Goal: Task Accomplishment & Management: Use online tool/utility

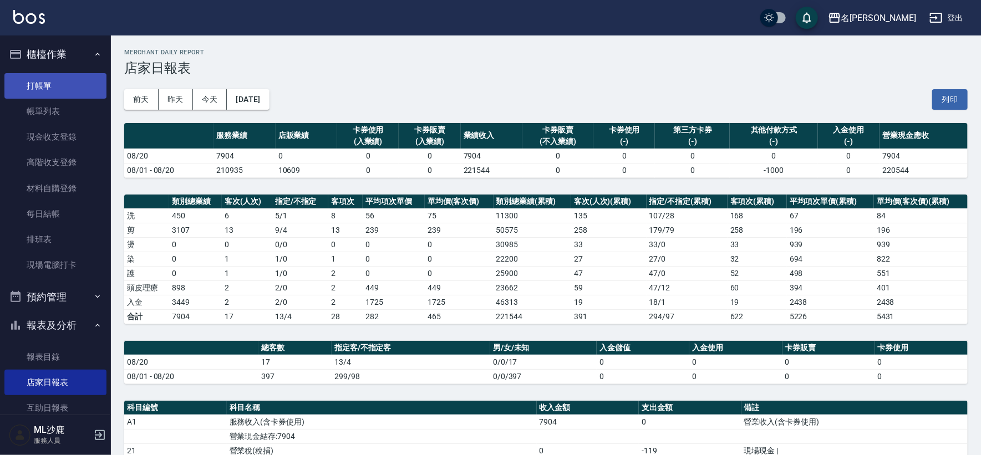
click at [55, 91] on link "打帳單" at bounding box center [55, 86] width 102 height 26
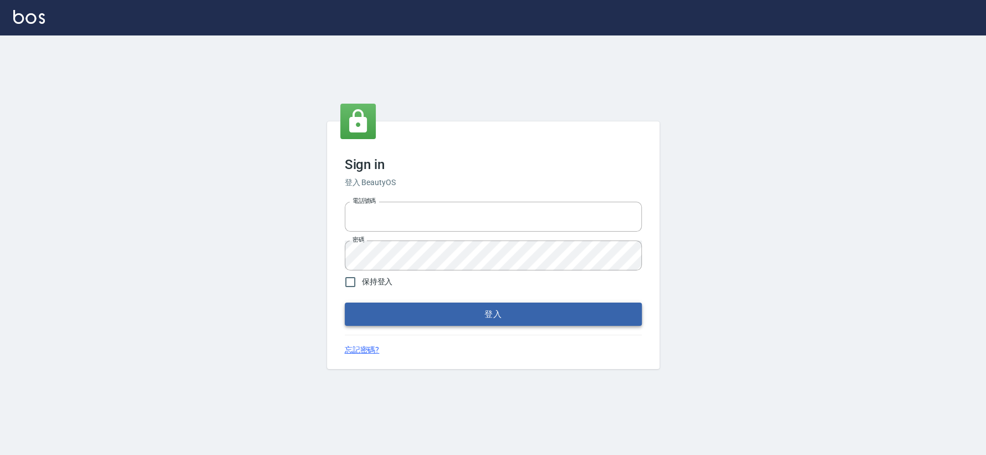
type input "0426653545"
click at [423, 312] on button "登入" at bounding box center [493, 314] width 297 height 23
click at [423, 312] on form "電話號碼 0426653545 電話號碼 密碼 密碼 保持登入 登入" at bounding box center [493, 261] width 297 height 129
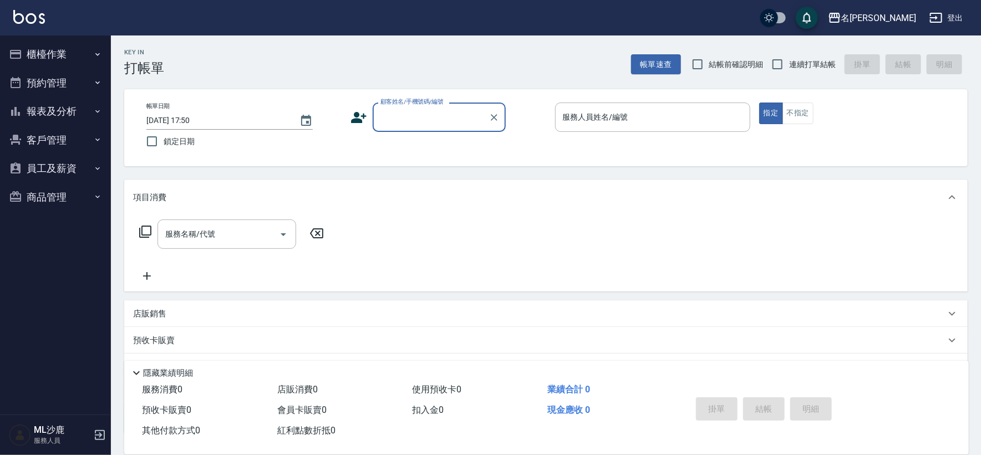
click at [817, 64] on span "連續打單結帳" at bounding box center [812, 65] width 47 height 12
click at [789, 64] on input "連續打單結帳" at bounding box center [777, 64] width 23 height 23
checkbox input "true"
click at [403, 121] on input "顧客姓名/手機號碼/編號" at bounding box center [431, 117] width 106 height 19
drag, startPoint x: 403, startPoint y: 121, endPoint x: 418, endPoint y: 105, distance: 21.6
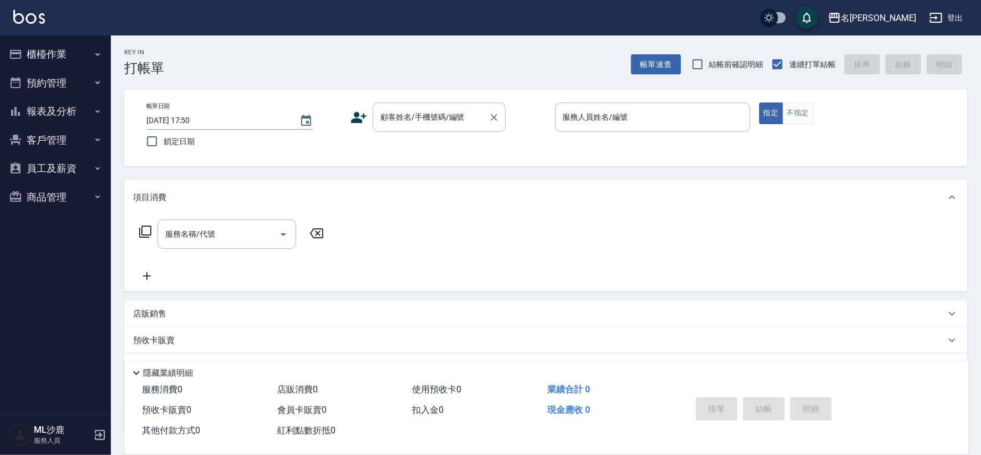
click at [403, 121] on input "顧客姓名/手機號碼/編號" at bounding box center [431, 117] width 106 height 19
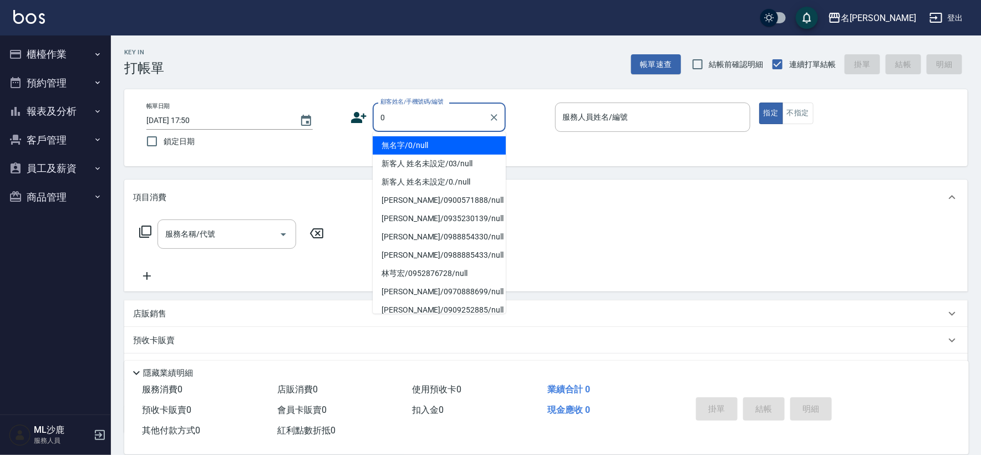
type input "無名字/0/null"
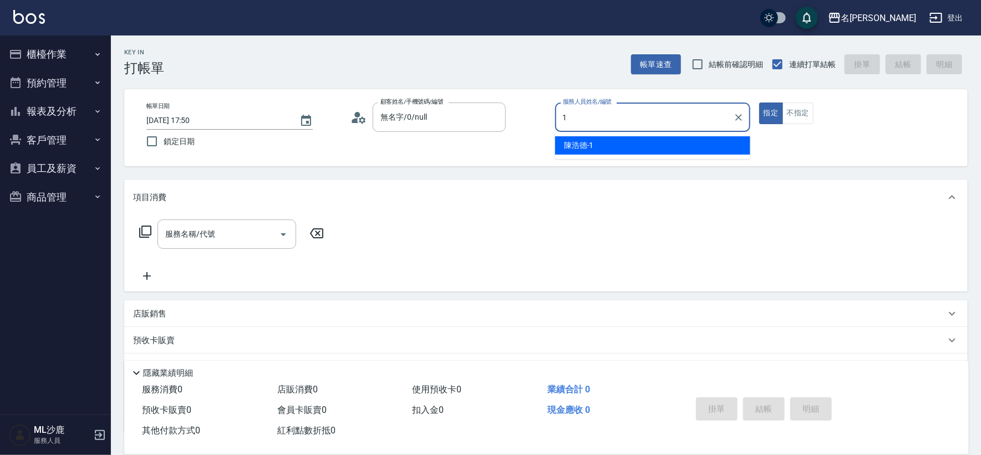
type input "陳浩德-1"
type button "true"
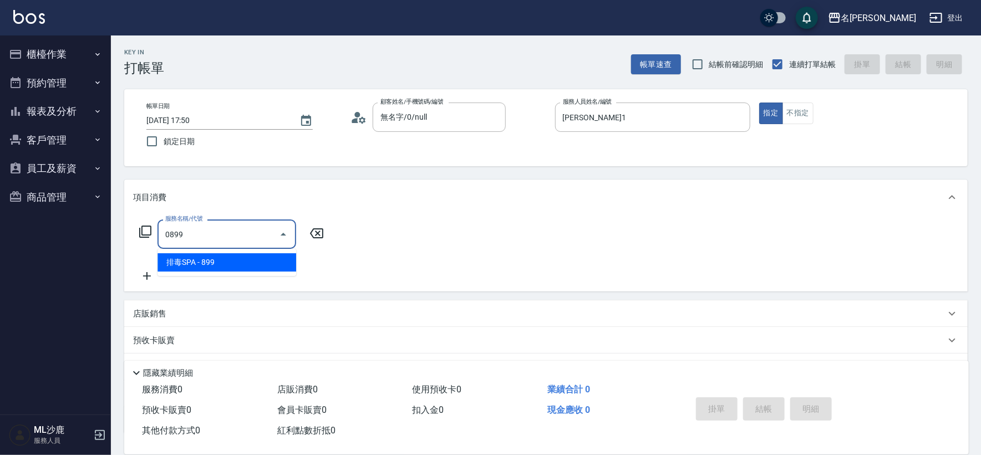
type input "排毒SPA(0899)"
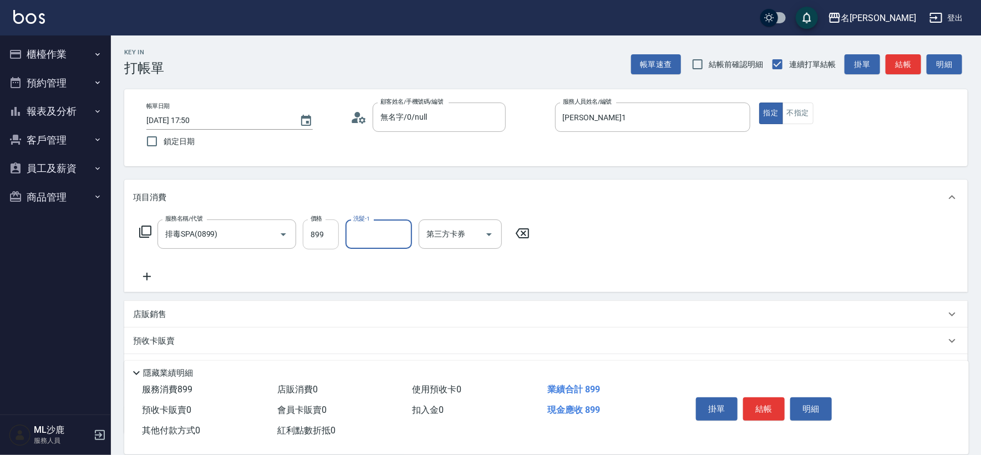
click at [324, 233] on input "899" at bounding box center [321, 235] width 36 height 30
type input "1000"
type input "林慧文-34"
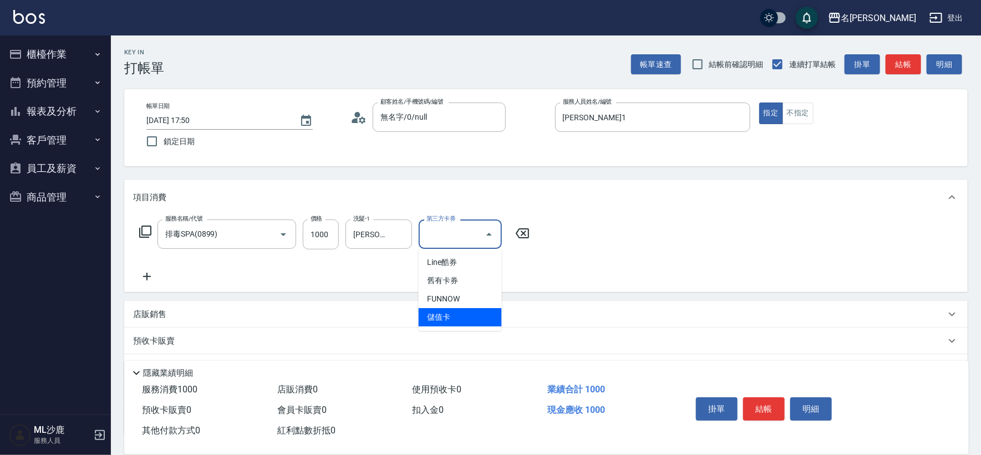
type input "儲值卡"
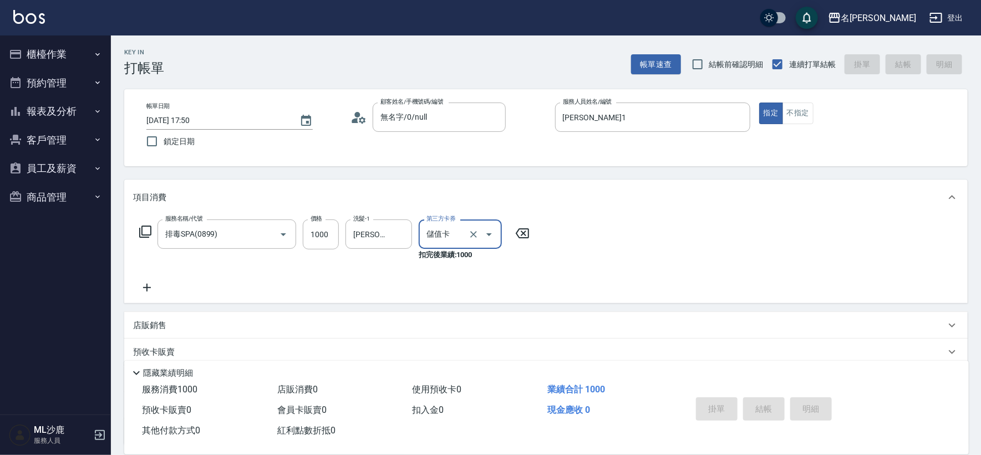
type input "2025/08/21 17:52"
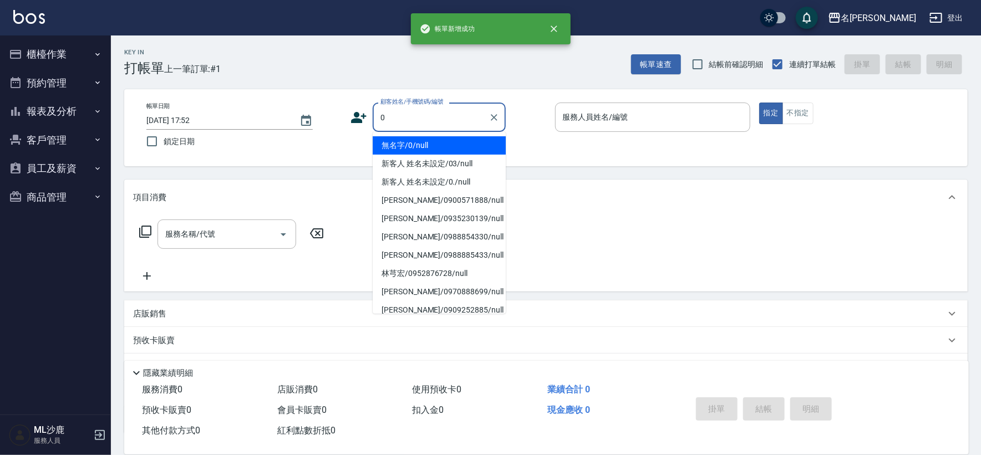
type input "無名字/0/null"
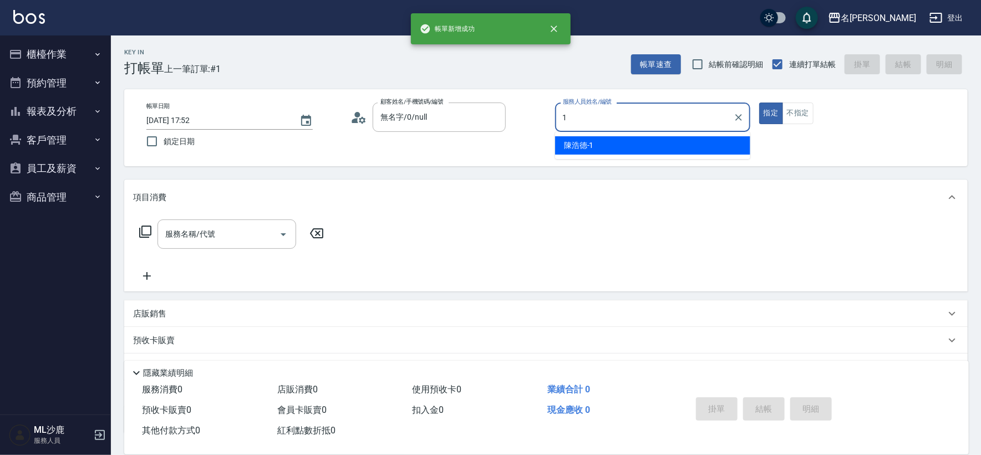
type input "陳浩德-1"
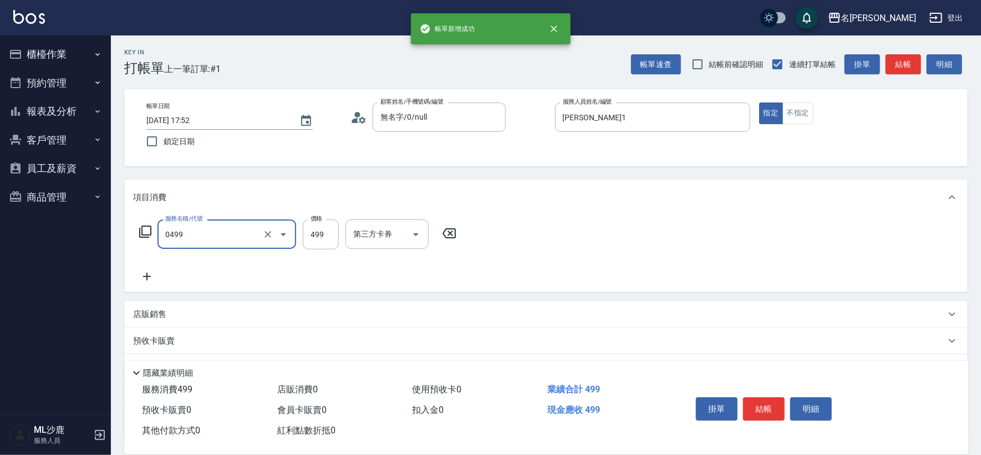
type input "伊黛莉499(0499)"
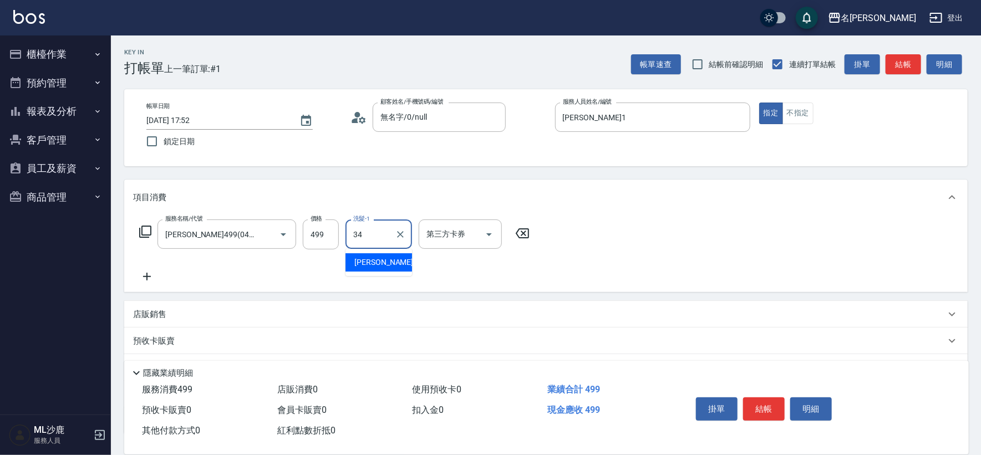
type input "林慧文-34"
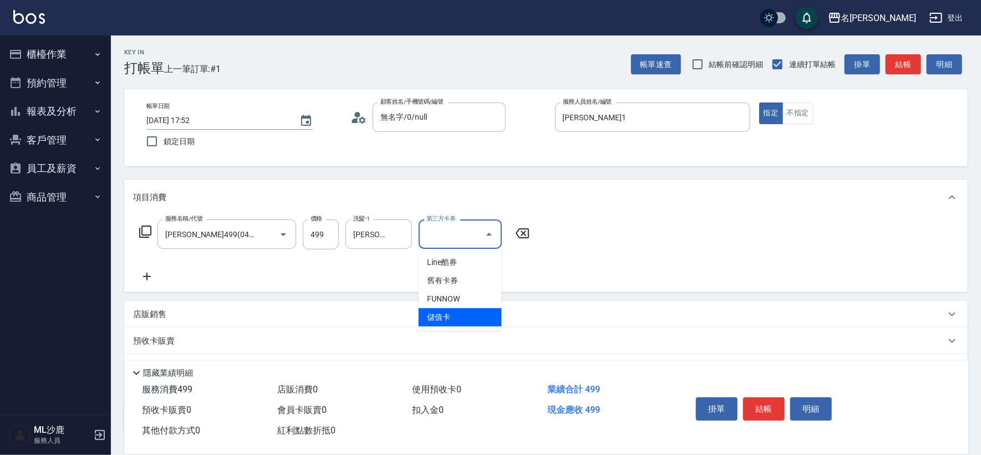
type input "儲值卡"
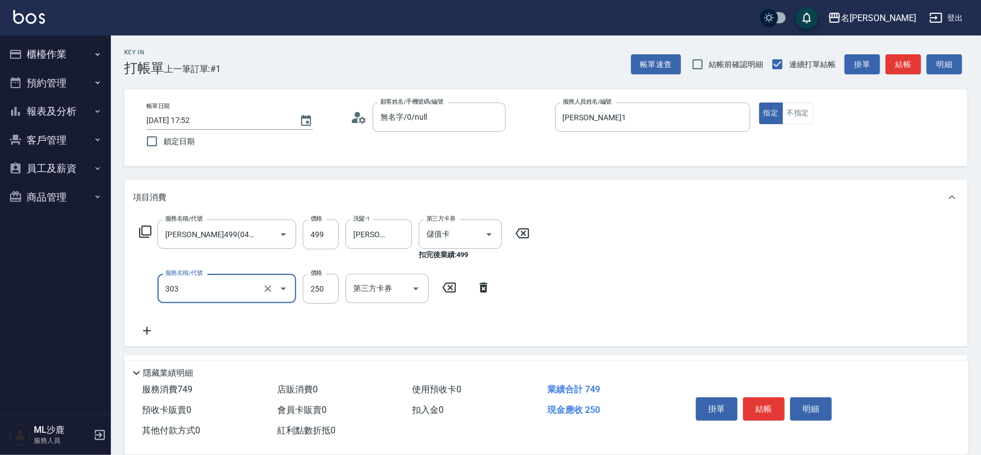
type input "剪髮(303)"
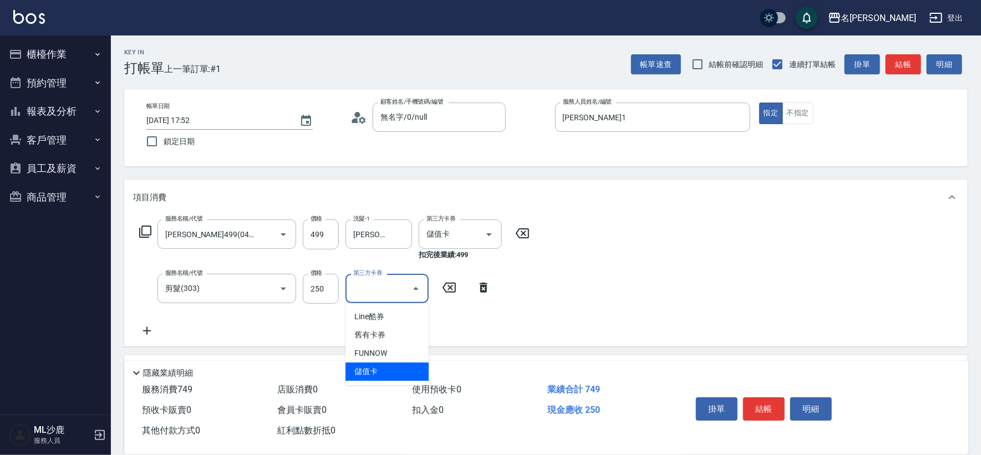
type input "儲值卡"
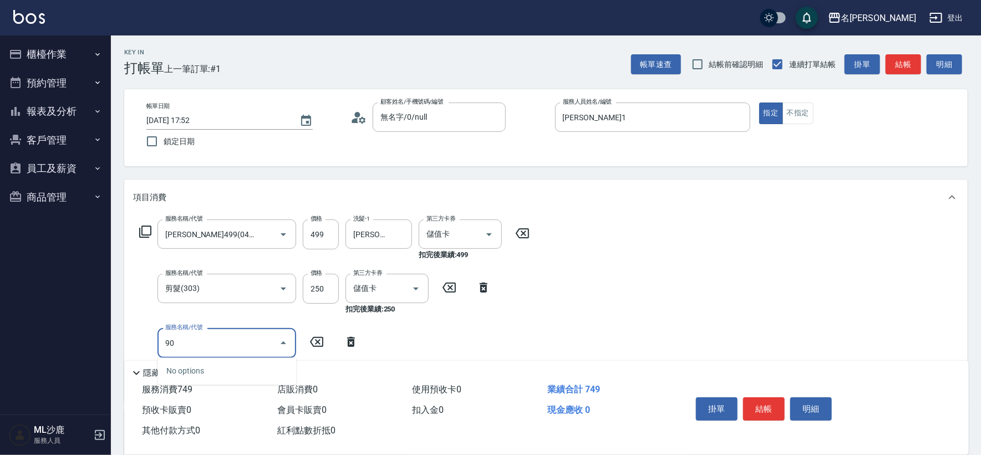
type input "901"
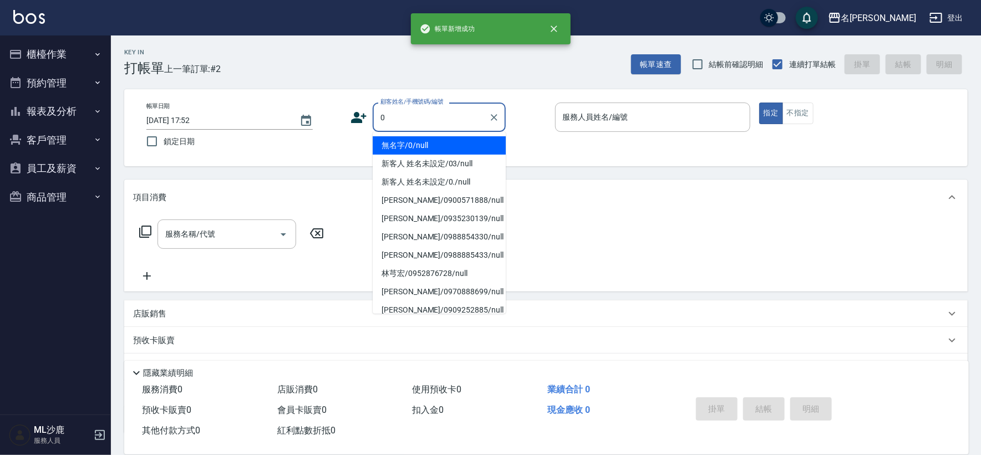
type input "無名字/0/null"
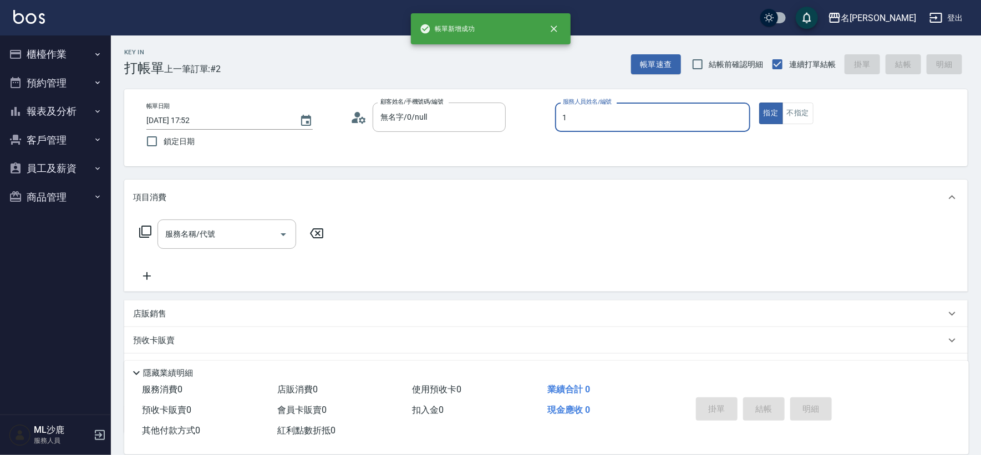
type input "陳浩德-1"
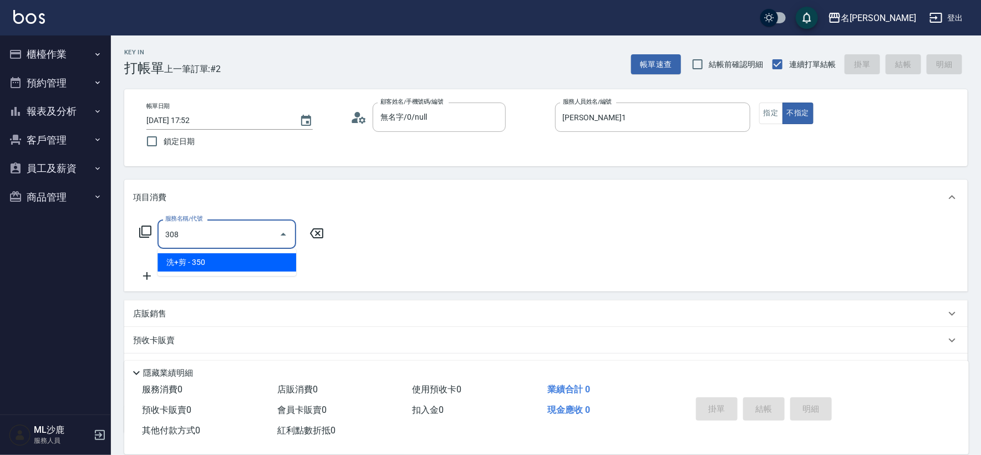
type input "洗+剪(308)"
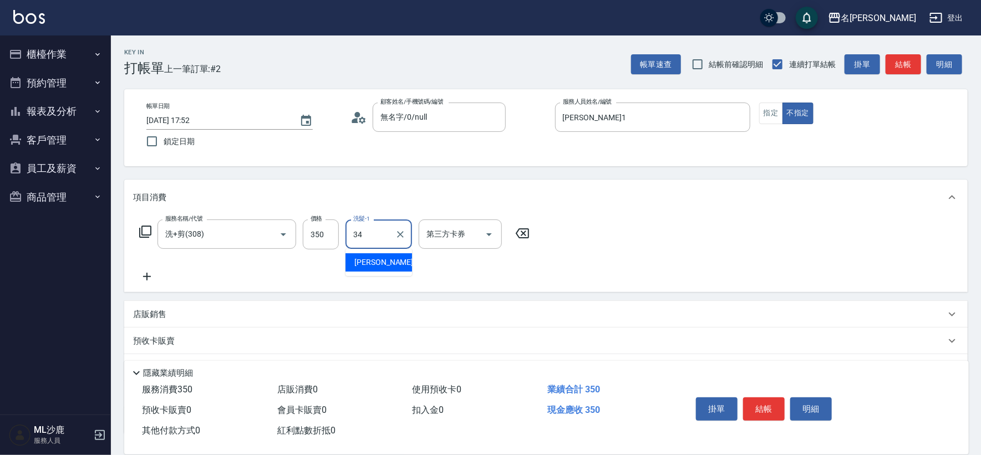
type input "林慧文-34"
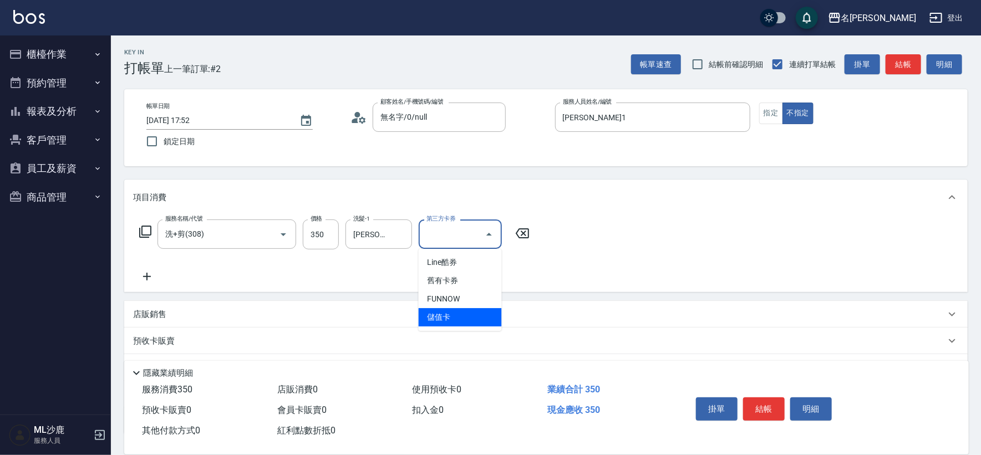
type input "儲值卡"
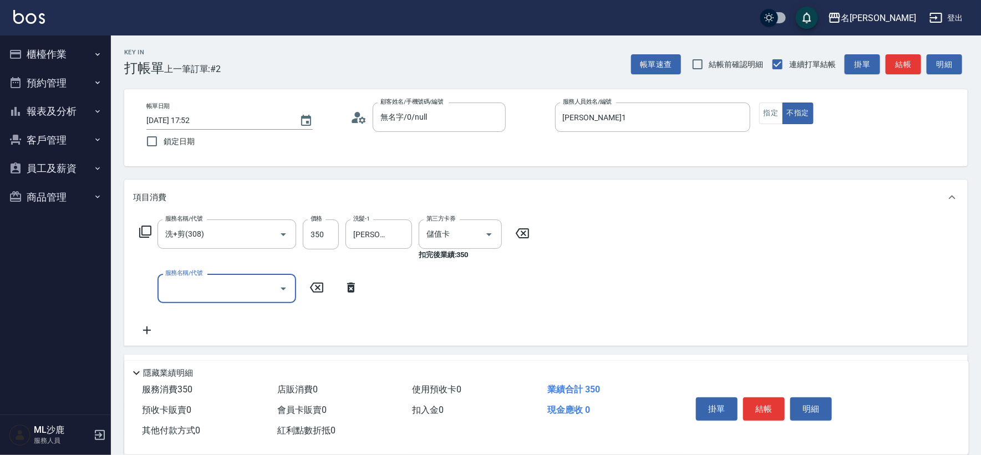
click at [758, 103] on div "帳單日期 2025/08/21 17:52 鎖定日期 顧客姓名/手機號碼/編號 無名字/0/null 顧客姓名/手機號碼/編號 服務人員姓名/編號 陳浩德-1…" at bounding box center [546, 128] width 817 height 50
click at [766, 109] on button "指定" at bounding box center [771, 114] width 24 height 22
click at [189, 298] on input "服務名稱/代號" at bounding box center [218, 288] width 112 height 19
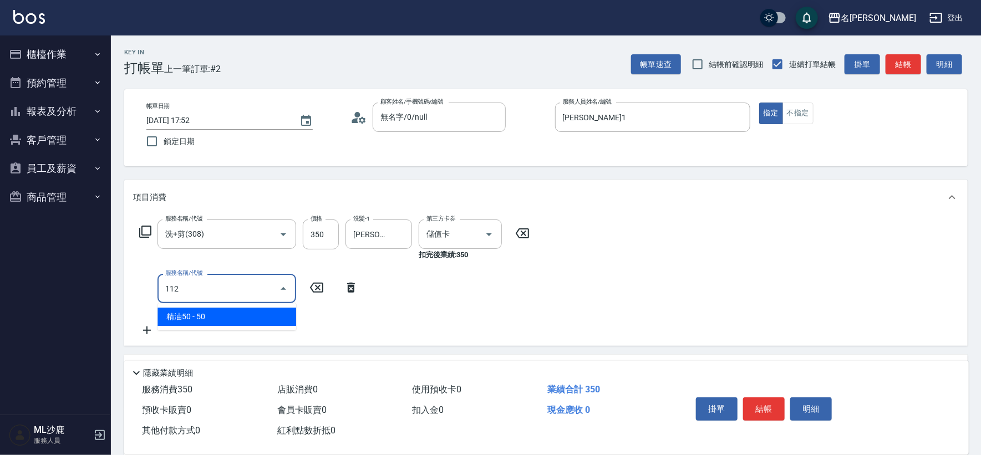
type input "精油50(112)"
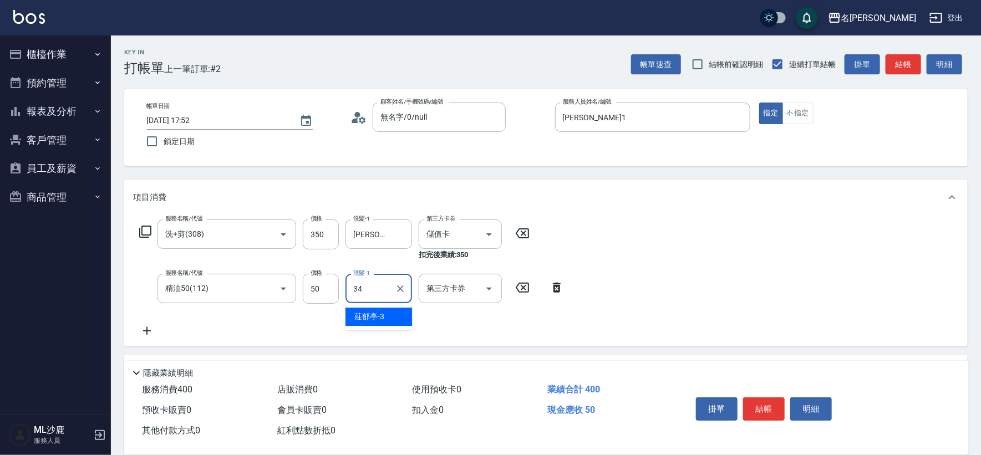
type input "林慧文-34"
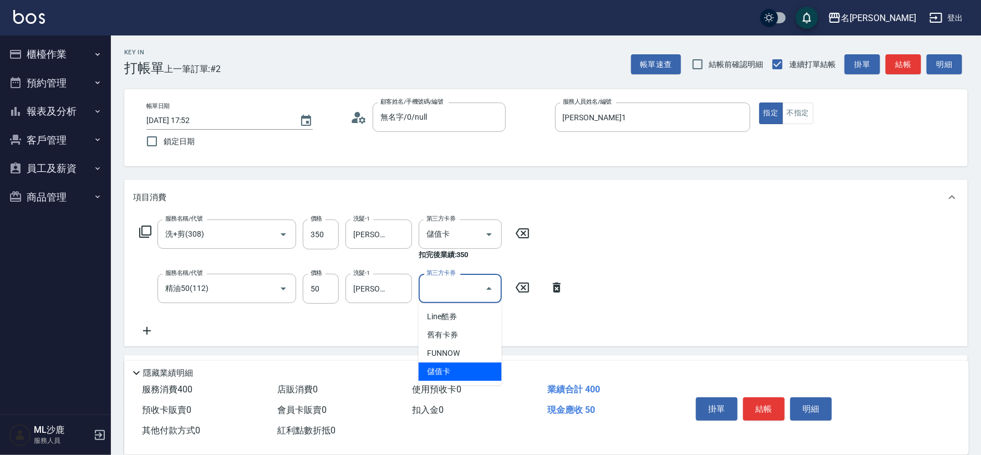
type input "儲值卡"
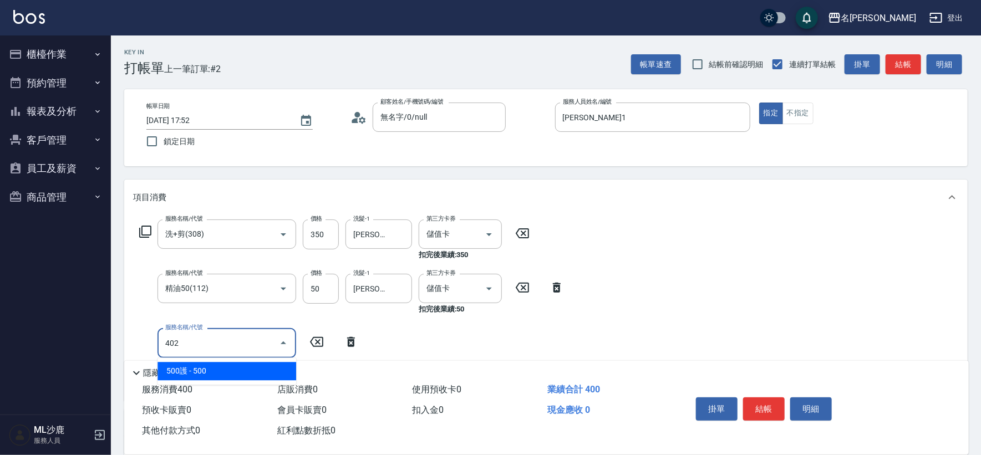
type input "500護(402)"
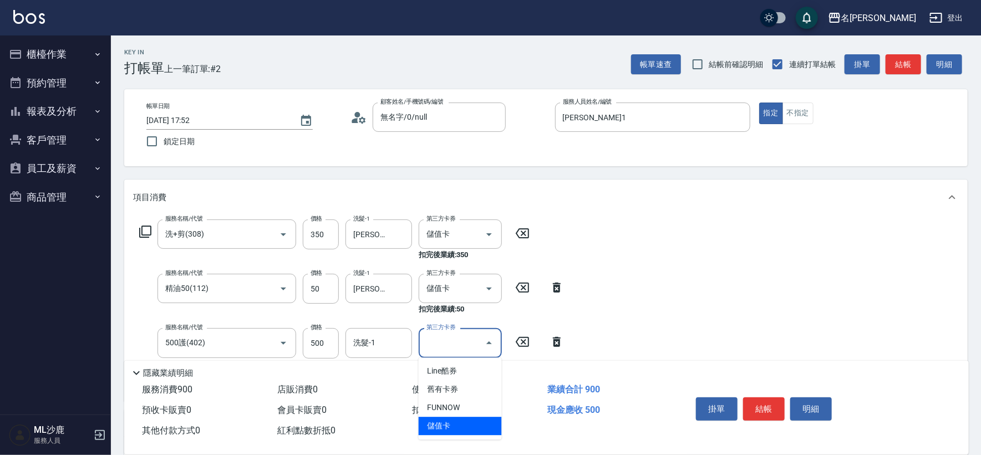
type input "儲值卡"
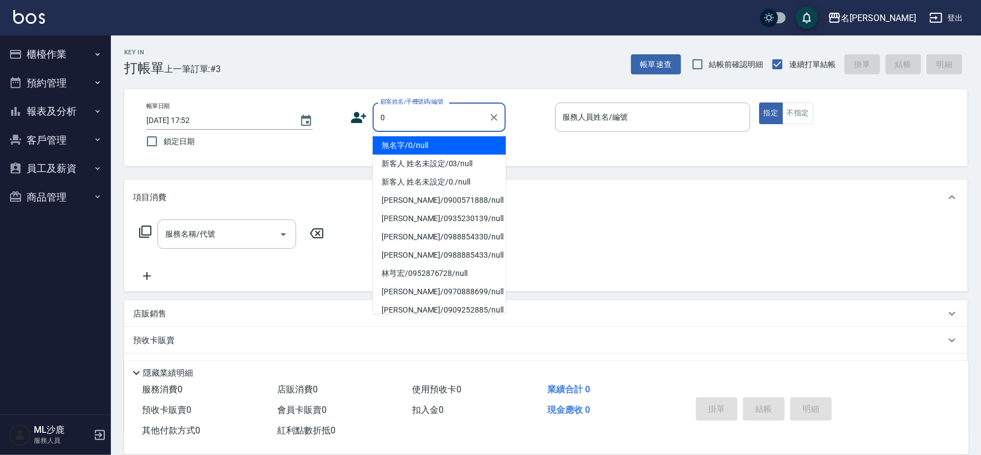
type input "無名字/0/null"
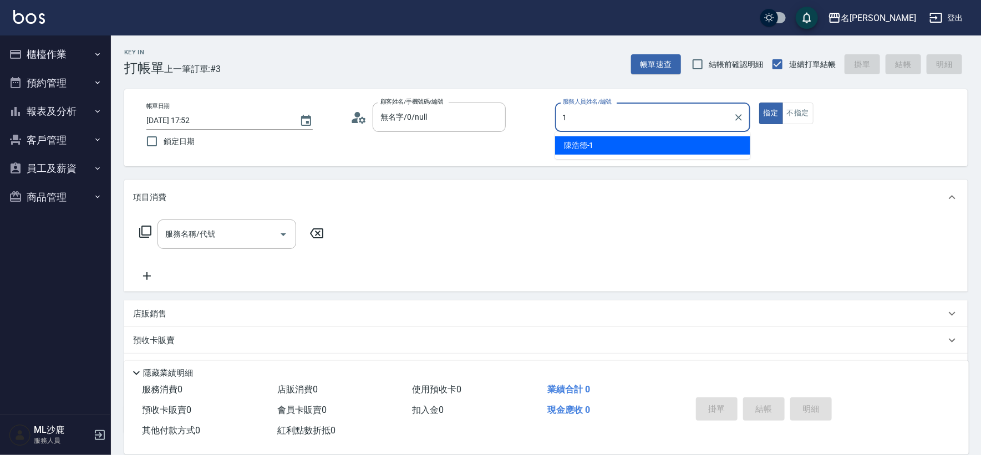
type input "陳浩德-1"
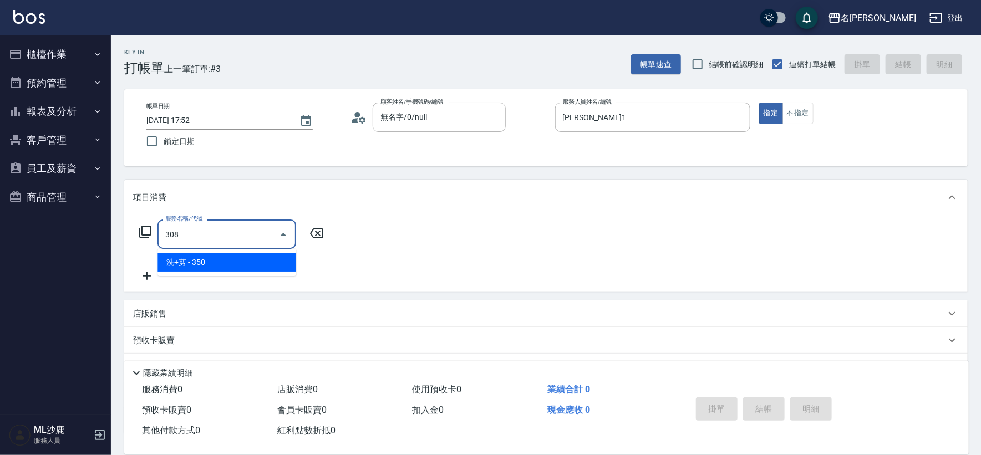
type input "洗+剪(308)"
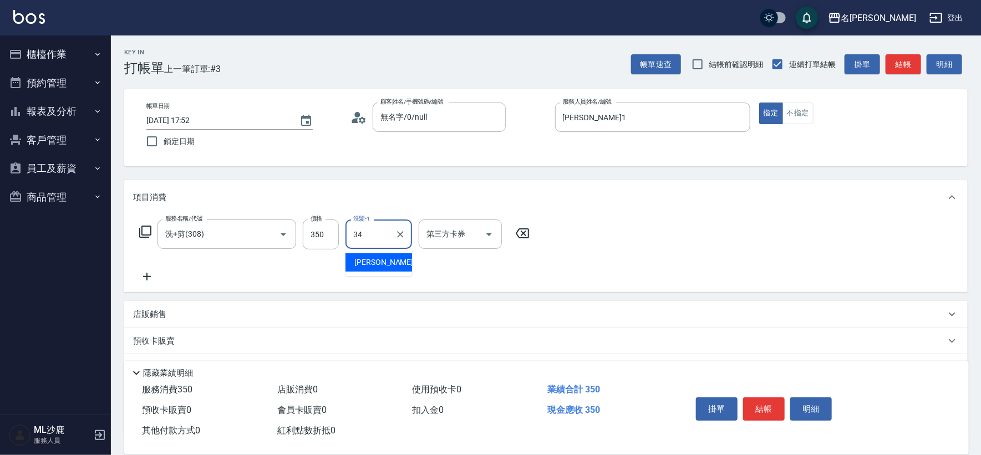
type input "林慧文-34"
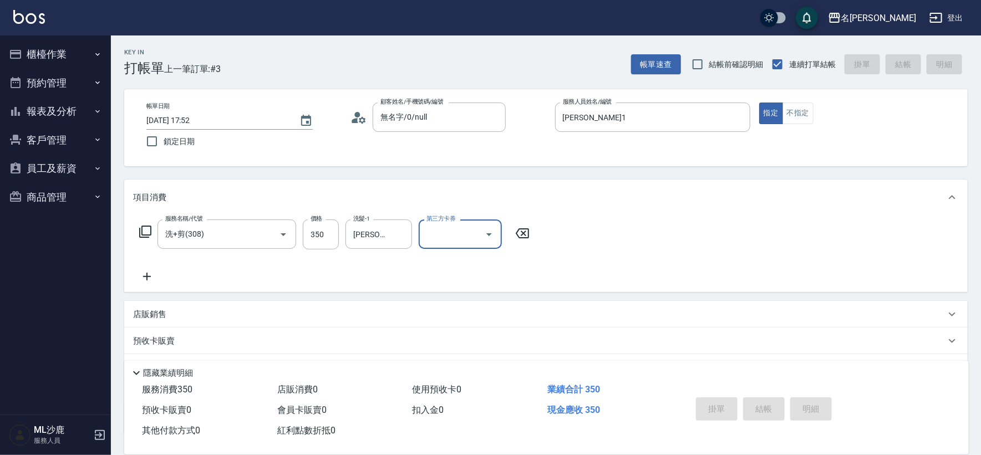
type input "2025/08/21 17:53"
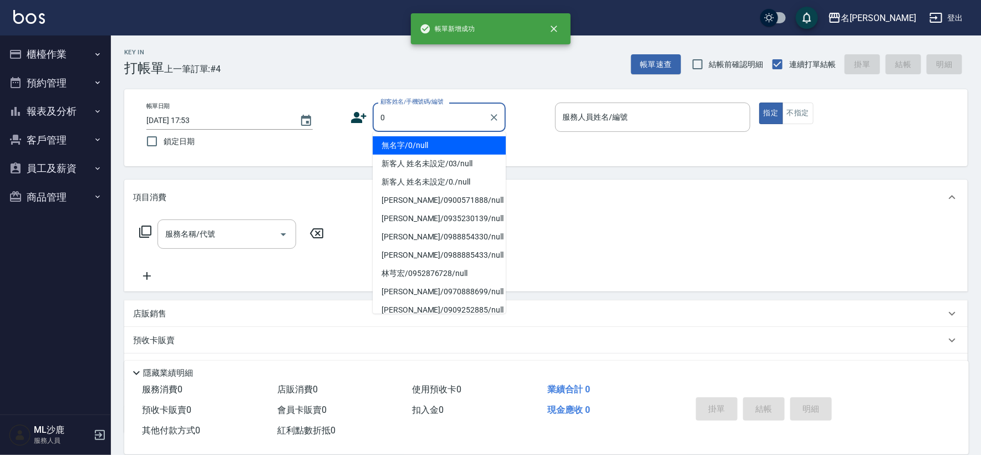
type input "無名字/0/null"
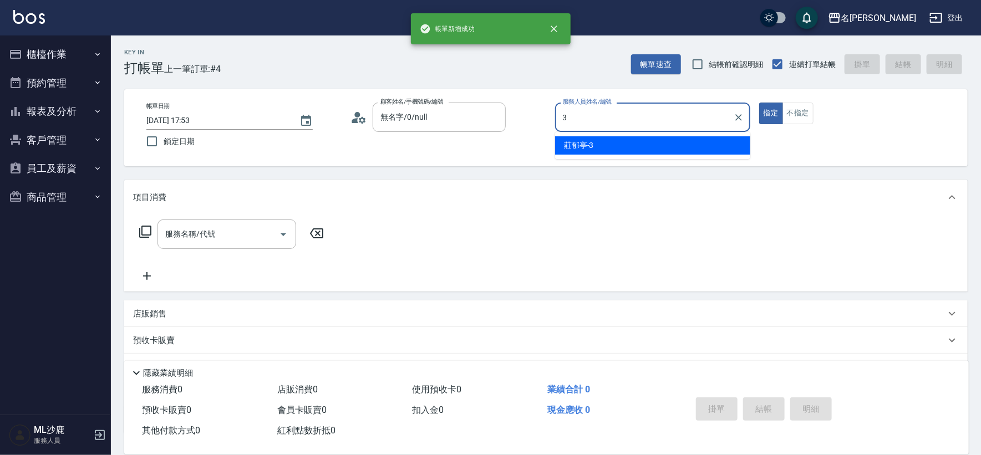
type input "莊郁亭-3"
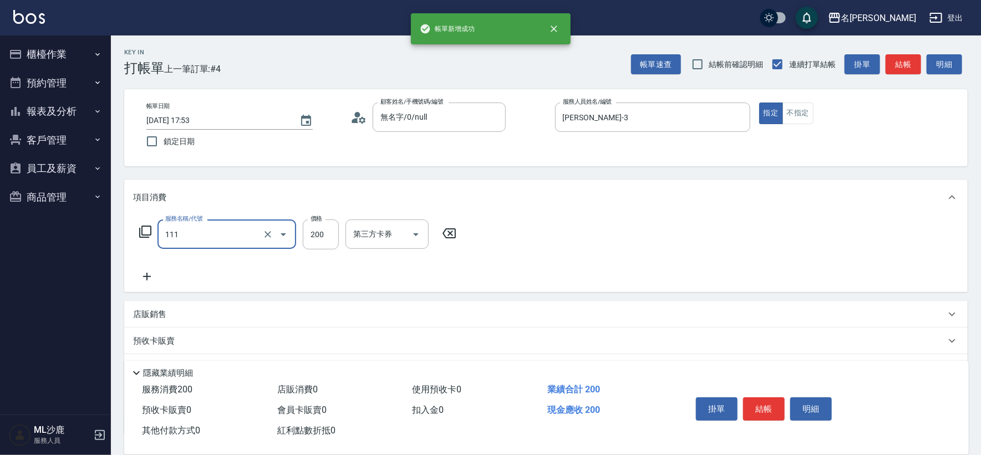
type input "200(111)"
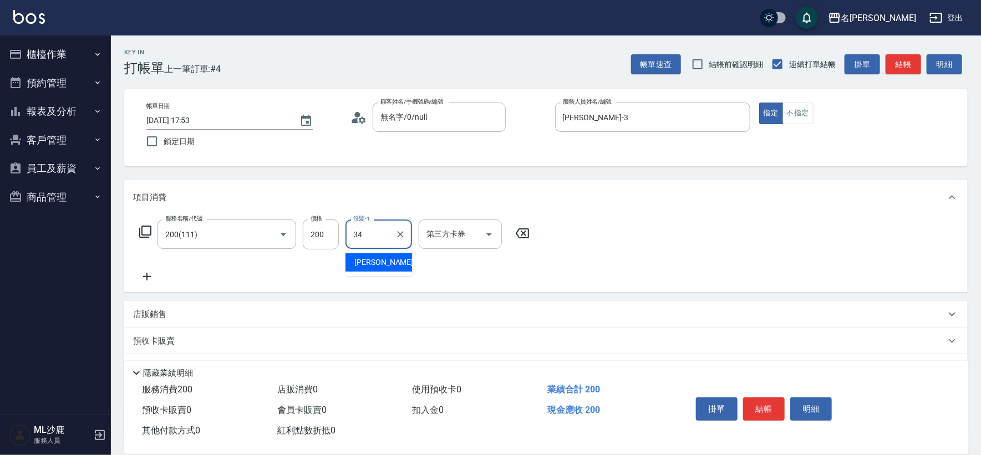
type input "林慧文-34"
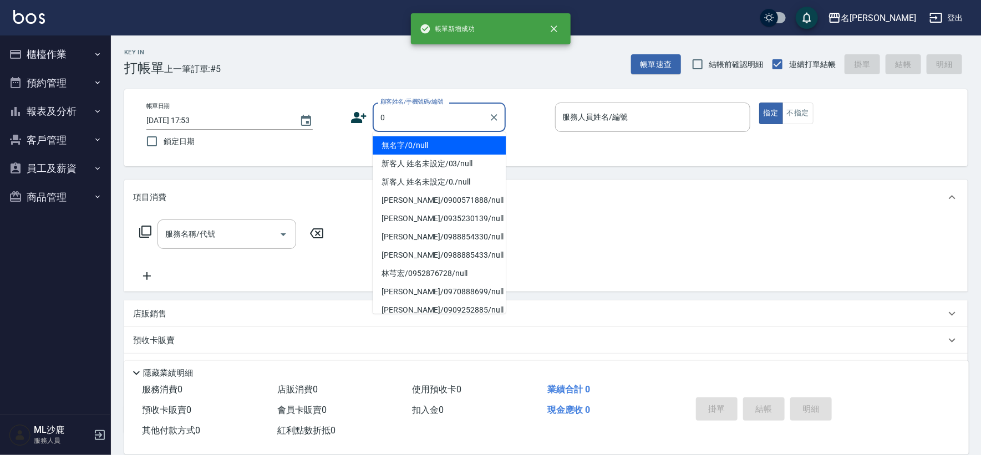
type input "無名字/0/null"
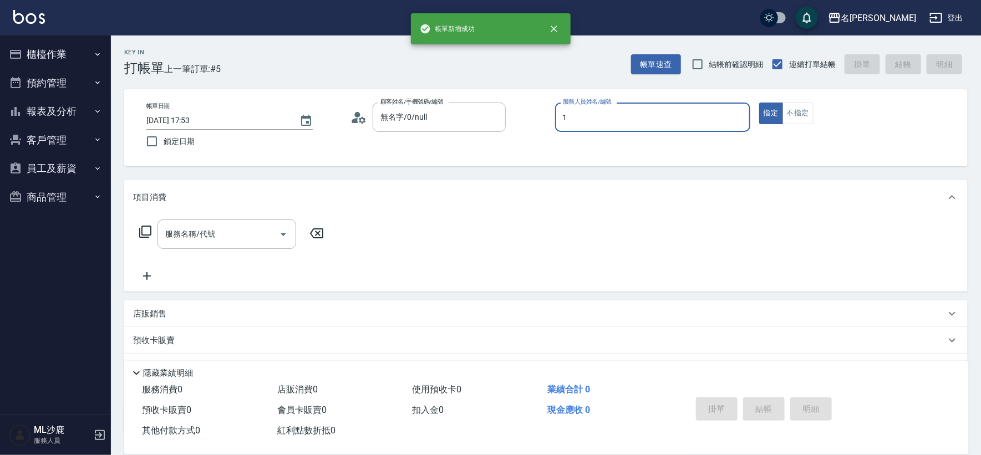
type input "陳浩德-1"
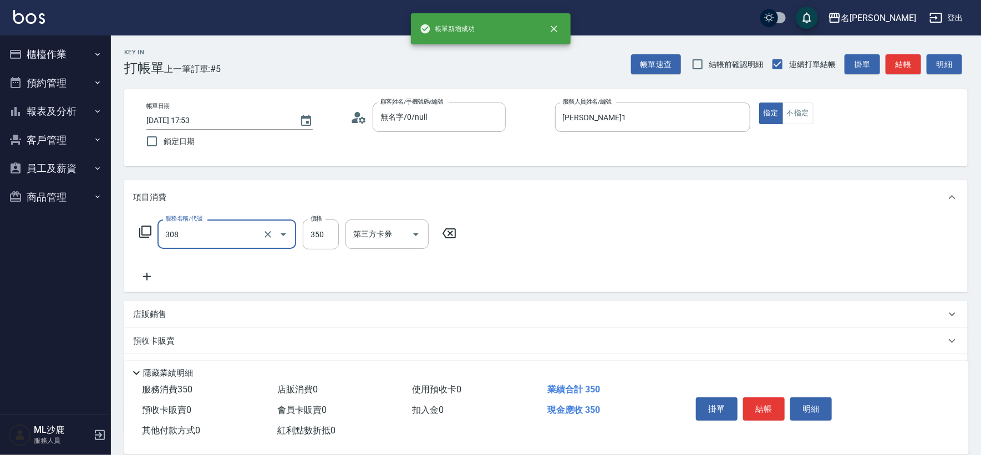
type input "洗+剪(308)"
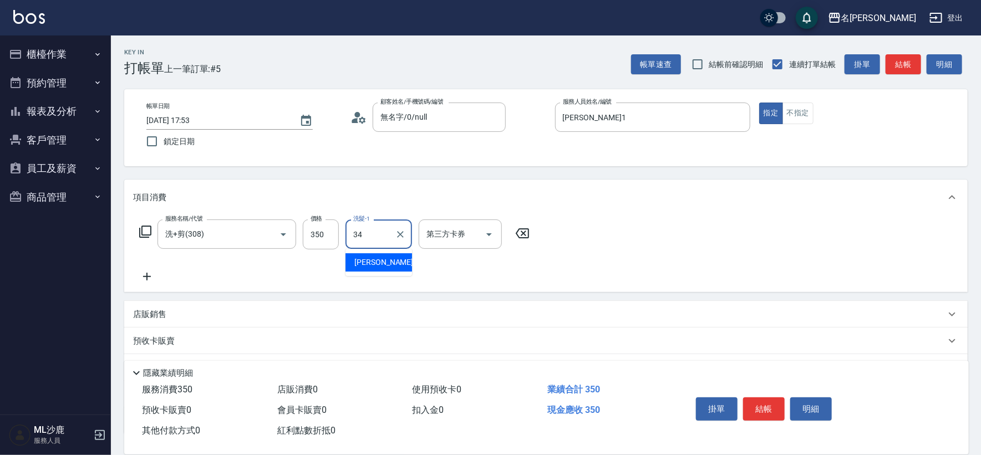
type input "林慧文-34"
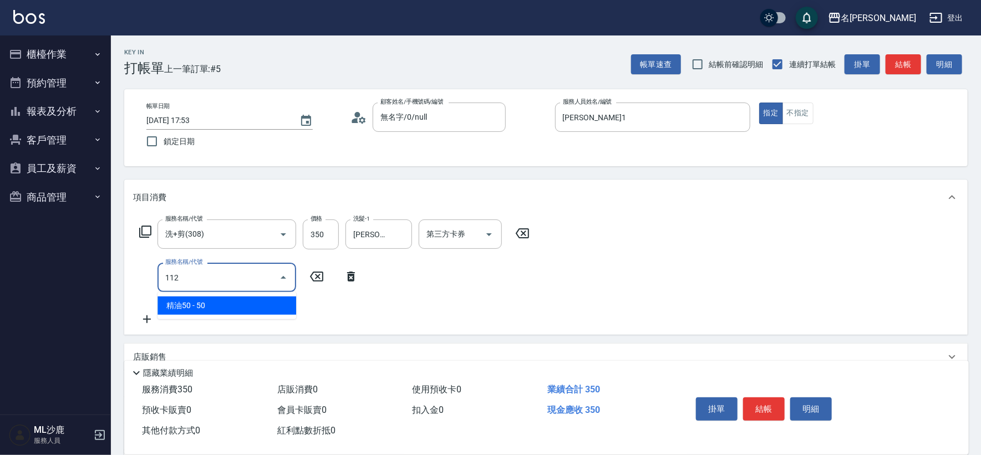
type input "精油50(112)"
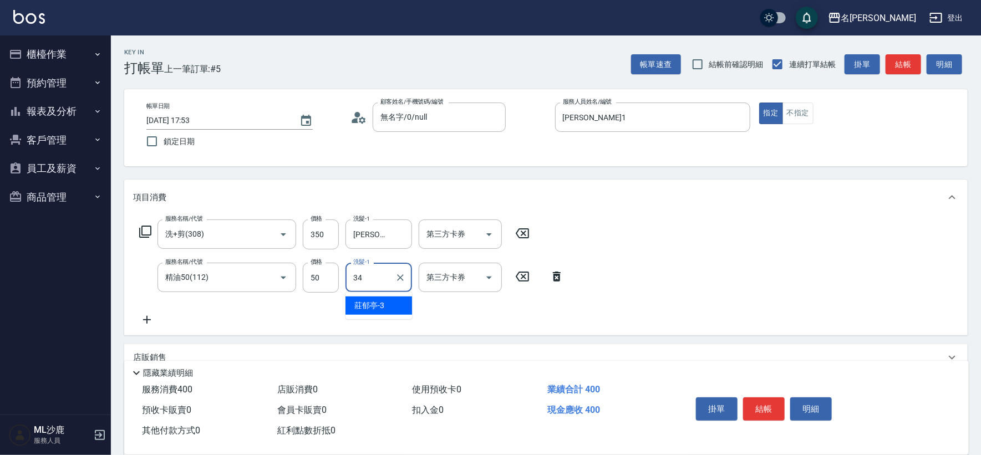
type input "林慧文-34"
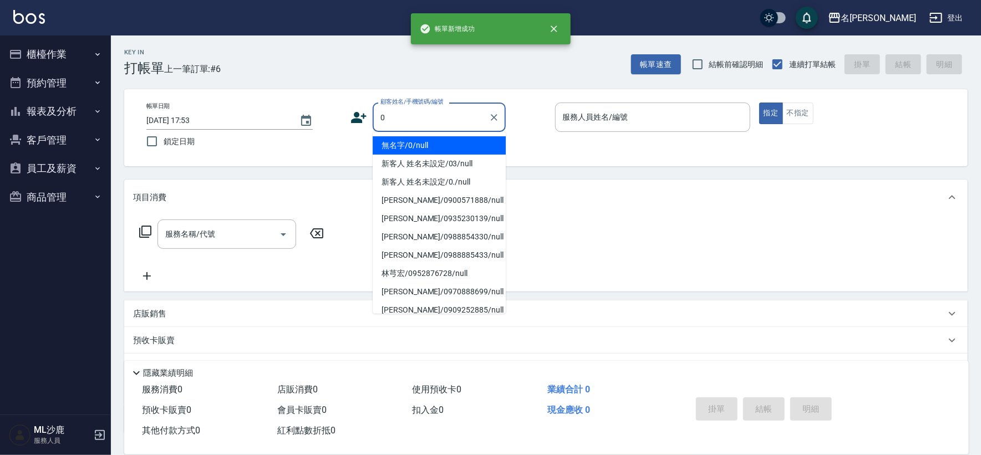
type input "無名字/0/null"
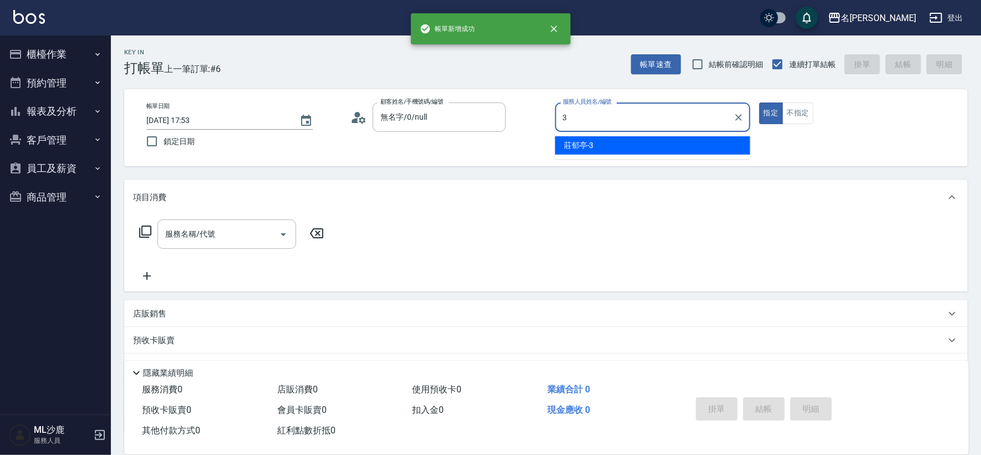
type input "莊郁亭-3"
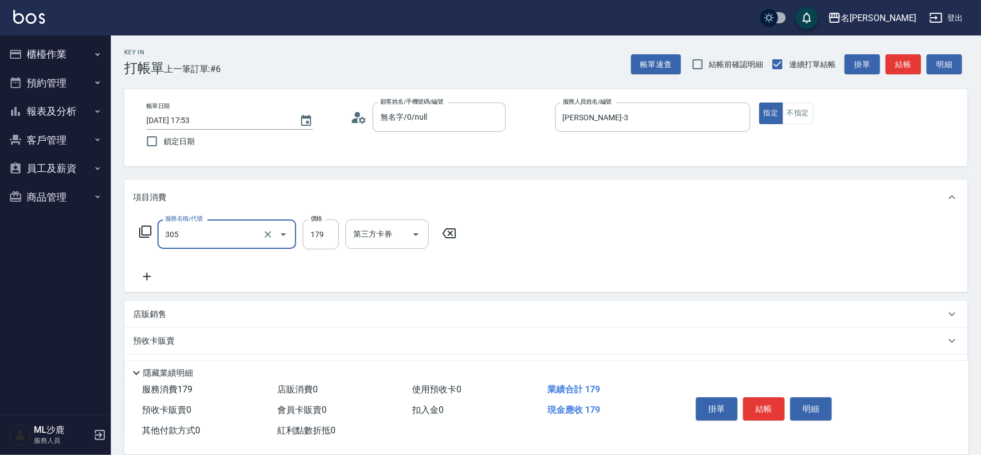
type input "剪髮(305)"
type input "180"
